Goal: Task Accomplishment & Management: Manage account settings

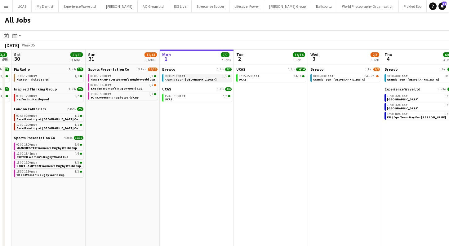
scroll to position [0, 286]
click at [199, 78] on link "09:30-20:00 BST 3/3 Aramis Tour - Cardiff" at bounding box center [197, 77] width 66 height 7
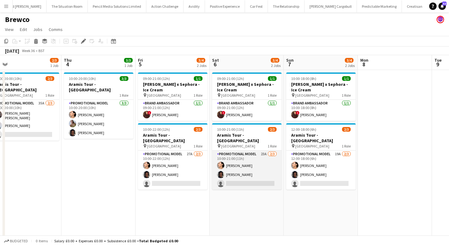
scroll to position [0, 235]
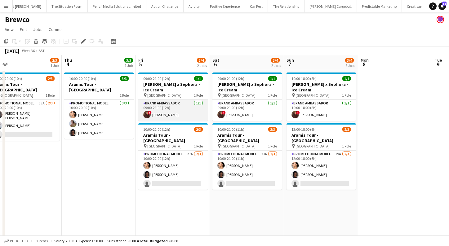
click at [189, 117] on app-card-role "Brand Ambassador [DATE] 09:00-21:00 (12h) ! [PERSON_NAME]" at bounding box center [173, 110] width 70 height 21
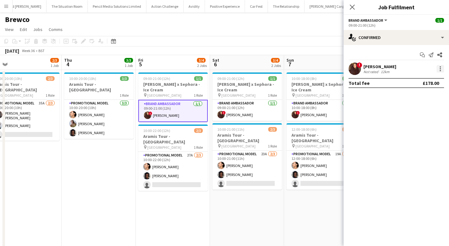
click at [440, 68] on div at bounding box center [440, 68] width 1 height 1
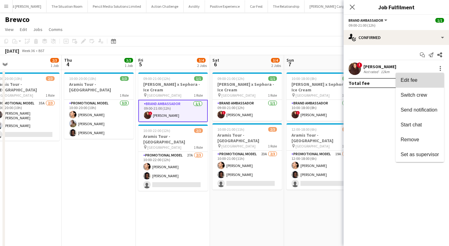
click at [423, 82] on span "Edit fee" at bounding box center [420, 81] width 38 height 6
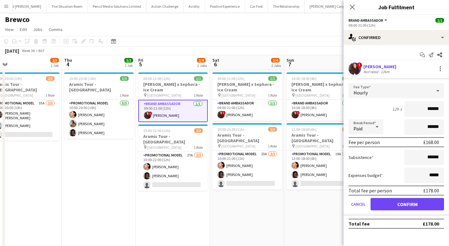
click at [259, 210] on app-date-cell "09:00-21:00 (12h) 1/1 [PERSON_NAME] x Sephora - Ice Cream pin Westfields White …" at bounding box center [247, 168] width 74 height 197
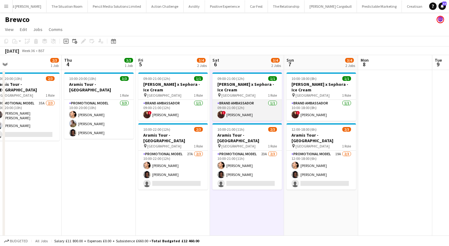
click at [248, 109] on app-card-role "Brand Ambassador [DATE] 09:00-21:00 (12h) ! [PERSON_NAME]" at bounding box center [248, 110] width 70 height 21
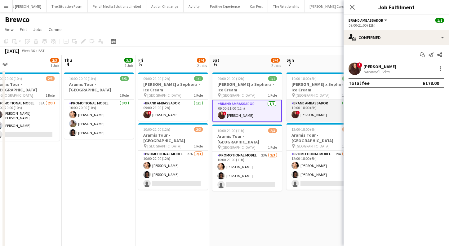
click at [323, 108] on app-card-role "Brand Ambassador [DATE] 10:00-18:00 (8h) ! [PERSON_NAME]" at bounding box center [322, 110] width 70 height 21
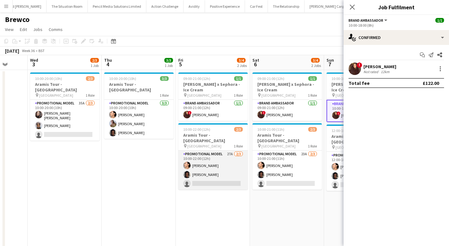
scroll to position [0, 196]
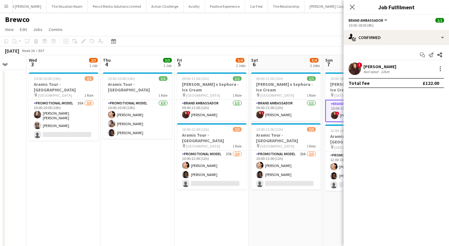
click at [219, 195] on app-date-cell "09:00-21:00 (12h) 1/1 [PERSON_NAME] x Sephora - Ice Cream pin Westfields White …" at bounding box center [212, 168] width 74 height 197
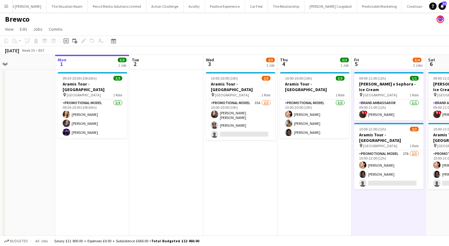
scroll to position [0, 140]
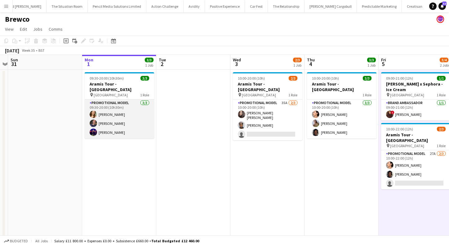
click at [119, 125] on app-card-role "Promotional Model [DATE] 09:30-20:00 (10h30m) [PERSON_NAME] [PERSON_NAME] [PERS…" at bounding box center [120, 119] width 70 height 39
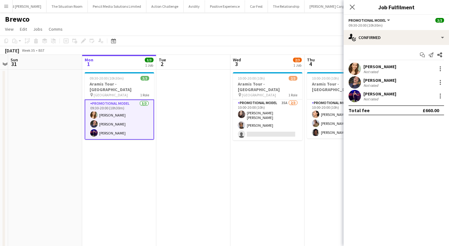
scroll to position [1, 0]
click at [416, 88] on div "[PERSON_NAME] Not rated" at bounding box center [397, 82] width 106 height 12
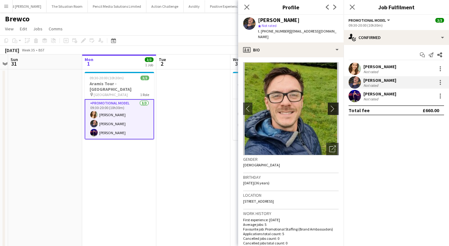
click at [334, 106] on app-icon "chevron-right" at bounding box center [335, 109] width 10 height 7
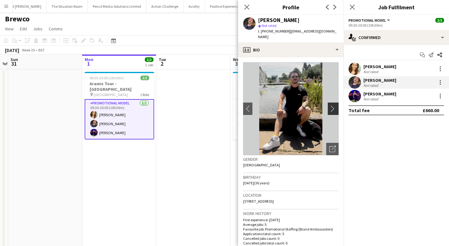
click at [334, 106] on app-icon "chevron-right" at bounding box center [335, 109] width 10 height 7
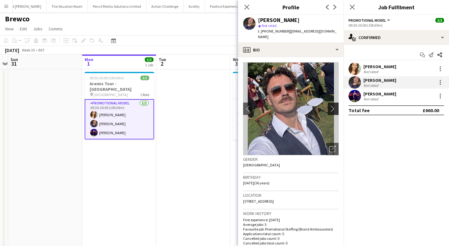
click at [334, 106] on app-icon "chevron-right" at bounding box center [335, 109] width 10 height 7
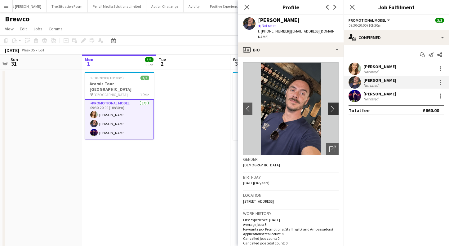
click at [334, 106] on app-icon "chevron-right" at bounding box center [335, 109] width 10 height 7
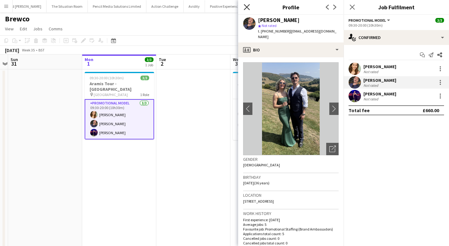
click at [245, 7] on icon "Close pop-in" at bounding box center [247, 7] width 6 height 6
